Goal: Check status: Check status

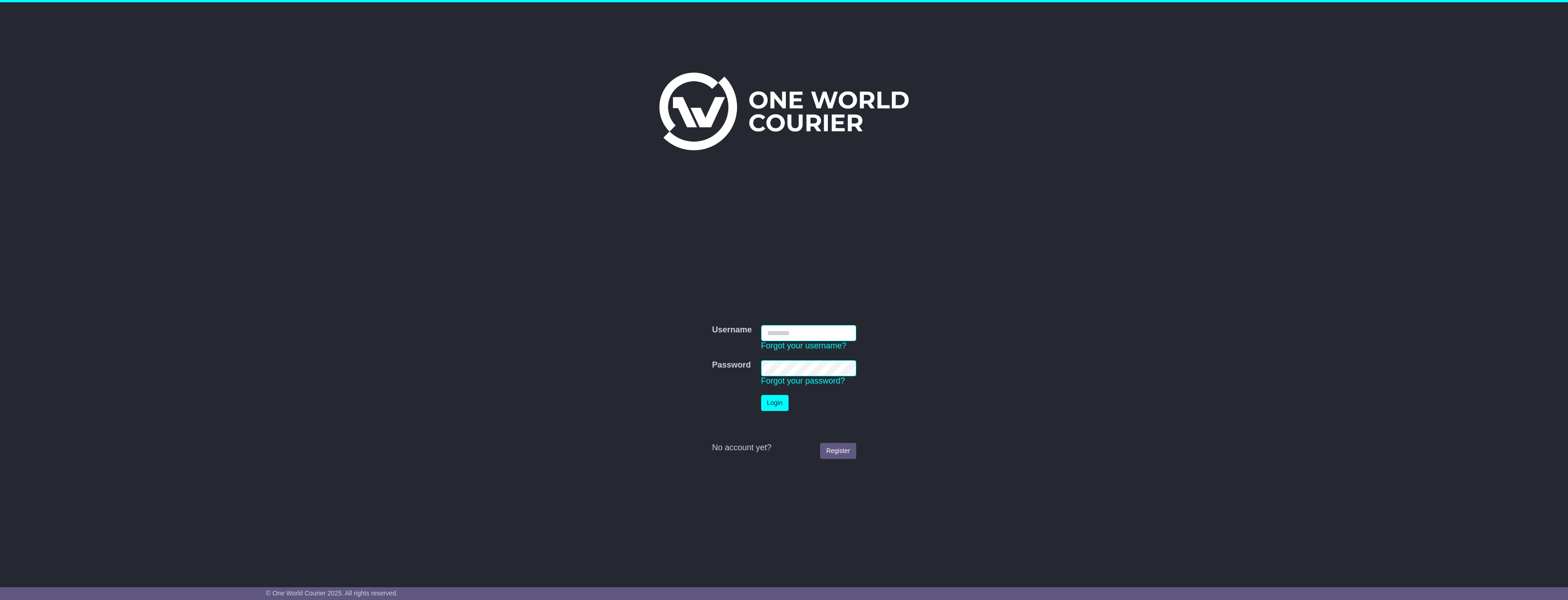
type input "**********"
click at [772, 397] on button "Login" at bounding box center [775, 403] width 27 height 16
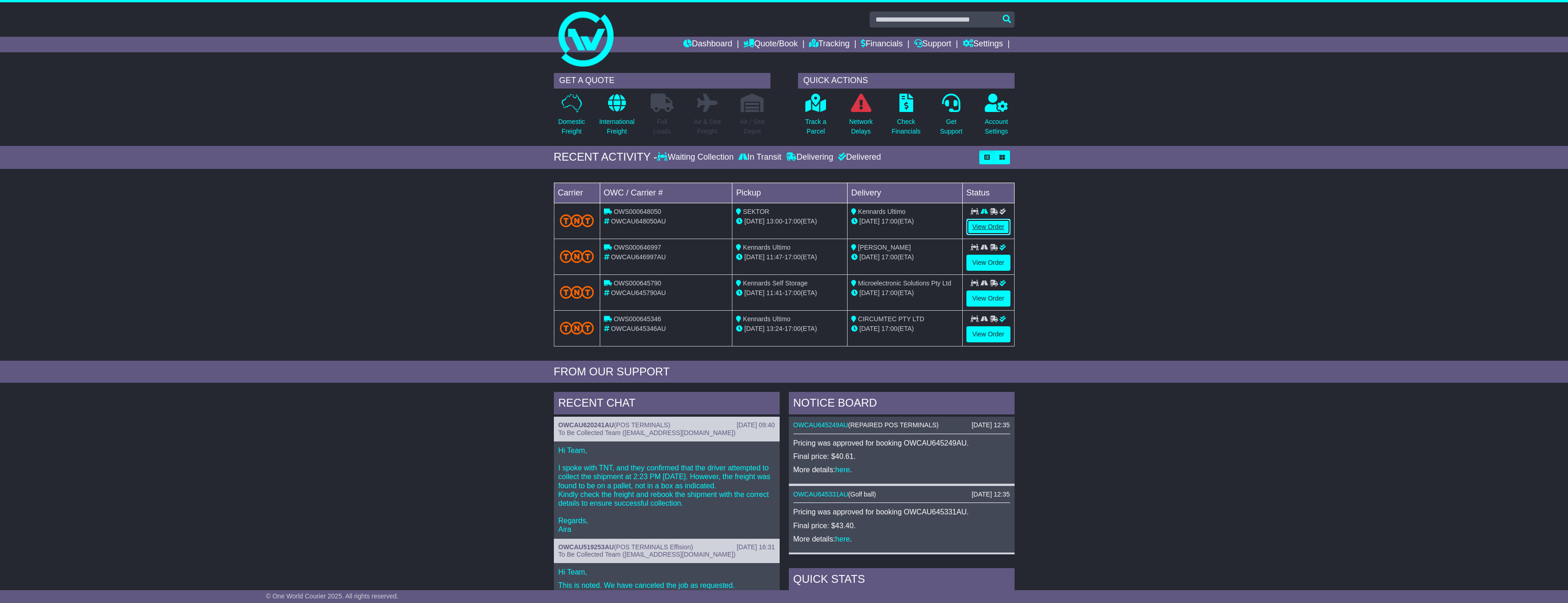
click at [989, 228] on link "View Order" at bounding box center [988, 227] width 44 height 16
